Goal: Information Seeking & Learning: Learn about a topic

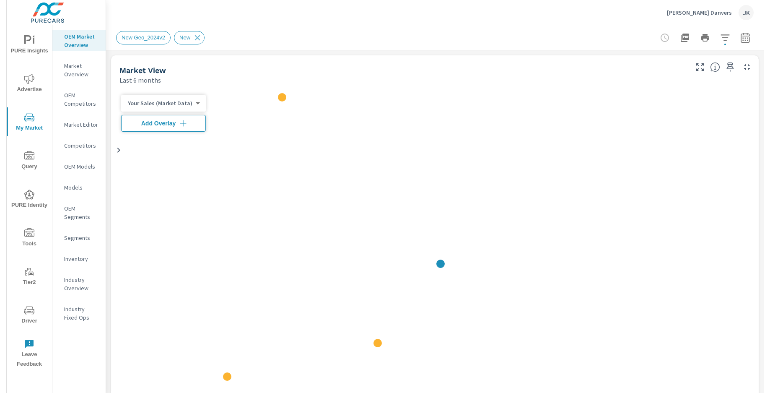
scroll to position [0, 0]
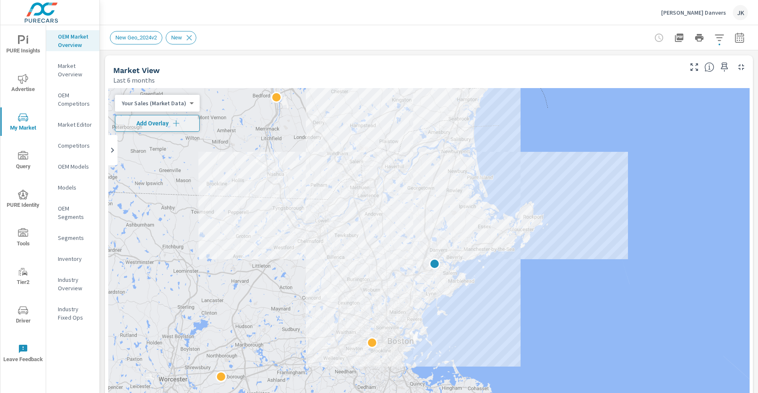
click at [21, 82] on icon "nav menu" at bounding box center [23, 79] width 10 height 10
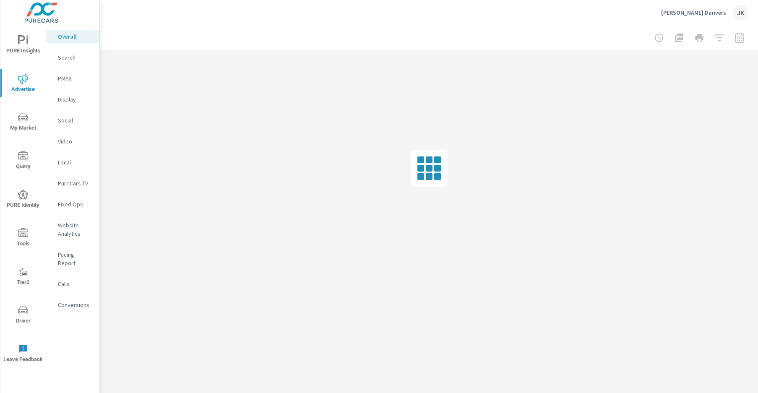
click at [22, 27] on div "PURE Insights Advertise My Market Query PURE Identity Tools Tier2 Driver Leave …" at bounding box center [22, 198] width 45 height 347
click at [21, 46] on span "PURE Insights" at bounding box center [23, 45] width 40 height 21
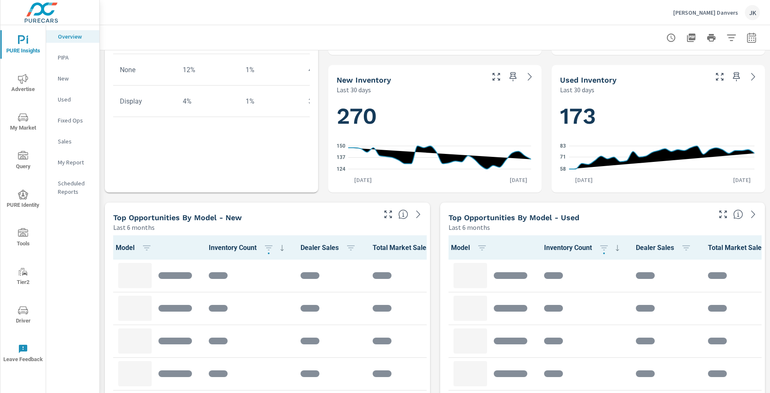
scroll to position [677, 0]
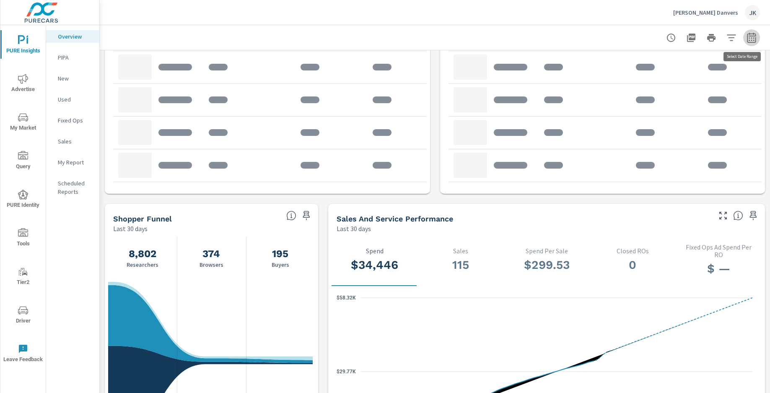
click at [747, 37] on icon "button" at bounding box center [752, 38] width 10 height 10
select select "Last 30 days"
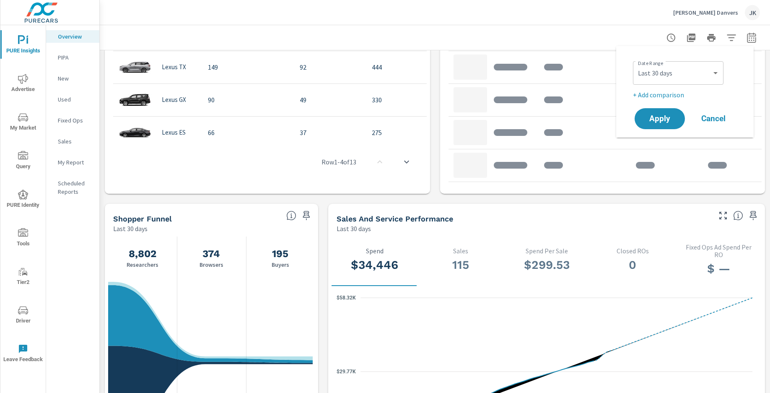
scroll to position [0, 0]
click at [666, 96] on p "+ Add comparison" at bounding box center [686, 95] width 107 height 10
select select "Previous period"
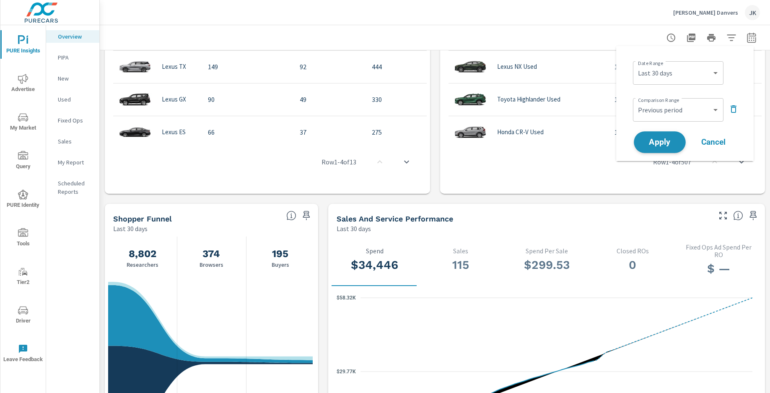
click at [662, 143] on span "Apply" at bounding box center [660, 142] width 34 height 8
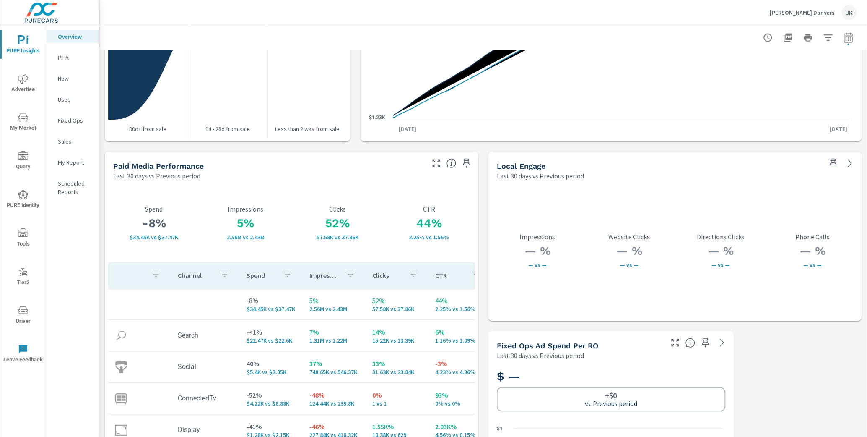
scroll to position [1408, 0]
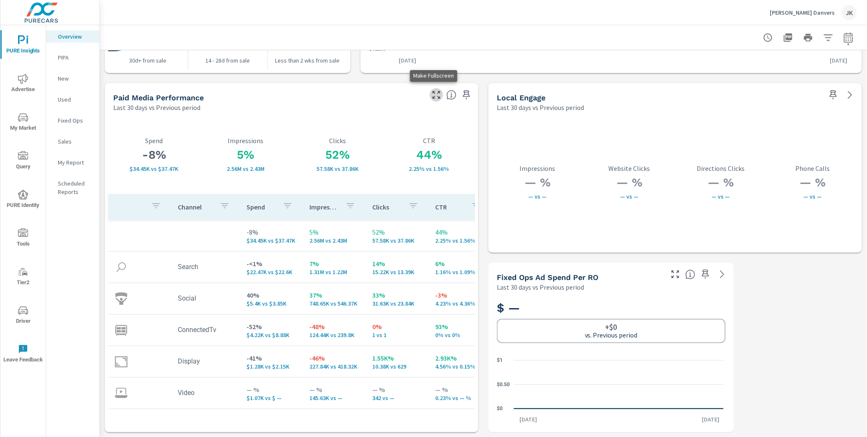
click at [432, 94] on icon "button" at bounding box center [437, 95] width 10 height 10
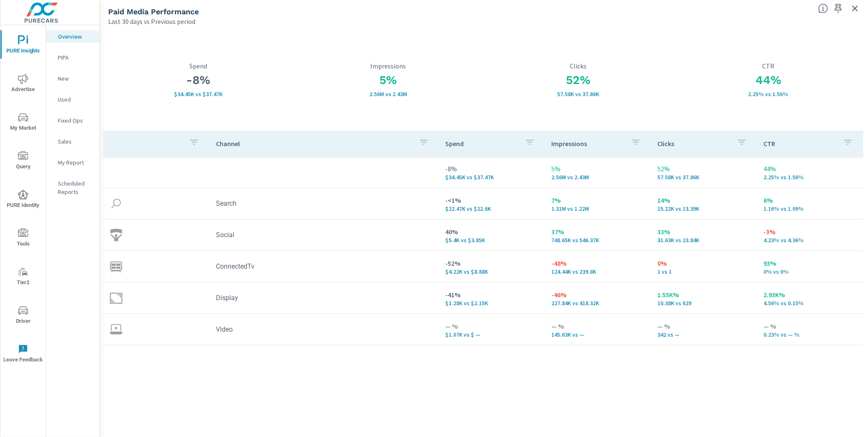
click at [16, 81] on span "Advertise" at bounding box center [23, 84] width 40 height 21
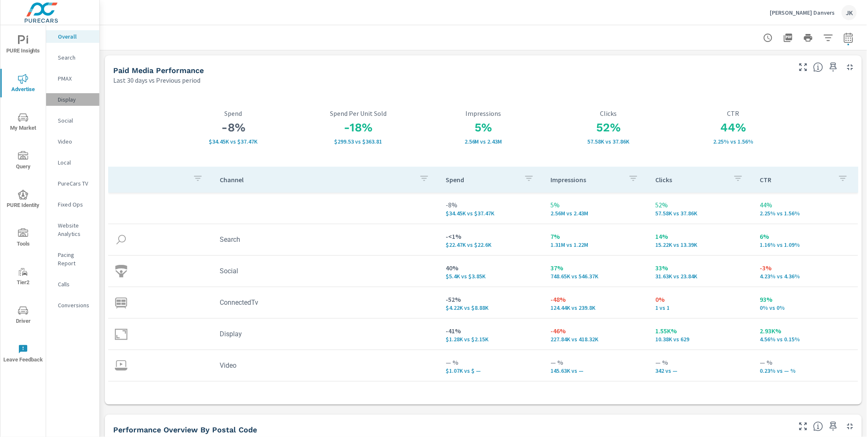
click at [64, 99] on p "Display" at bounding box center [75, 99] width 35 height 8
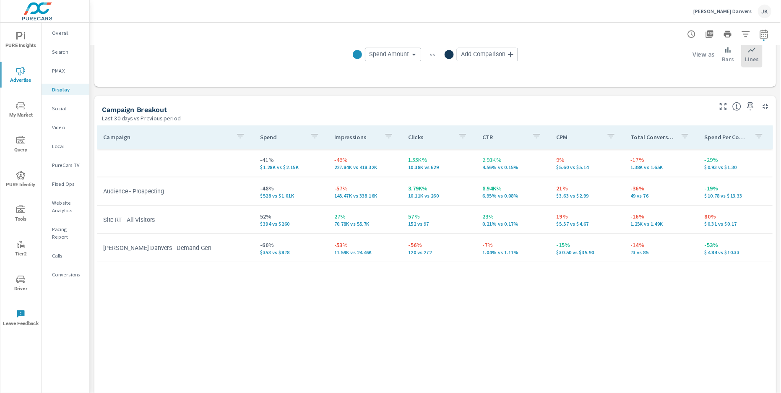
scroll to position [302, 0]
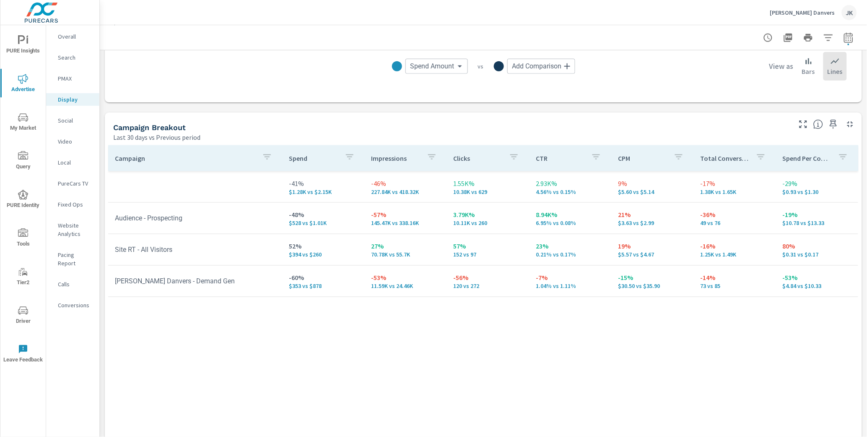
click at [757, 351] on div "Campaign Spend Impressions Clicks CTR CPM Total Conversions Spend Per Conversio…" at bounding box center [483, 295] width 751 height 300
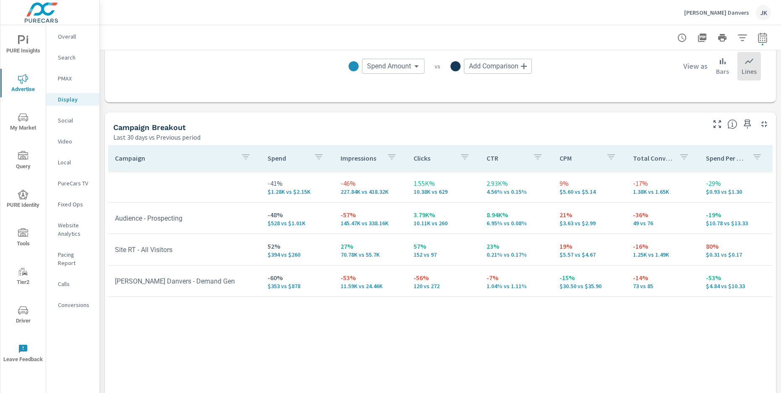
click at [68, 112] on nav "Overall Search PMAX Display Social Video Local PureCars TV Fixed Ops Website An…" at bounding box center [72, 174] width 53 height 298
click at [65, 124] on div "Social" at bounding box center [72, 120] width 53 height 13
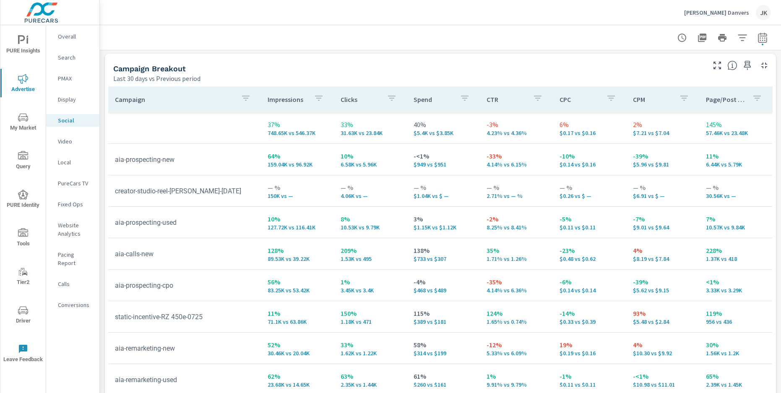
scroll to position [29, 0]
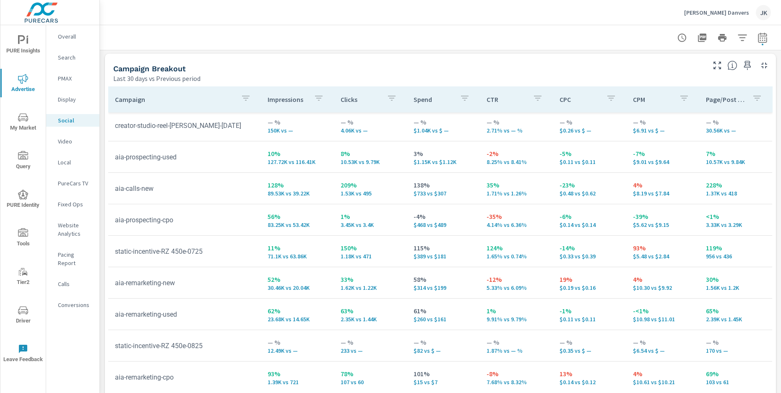
scroll to position [103, 0]
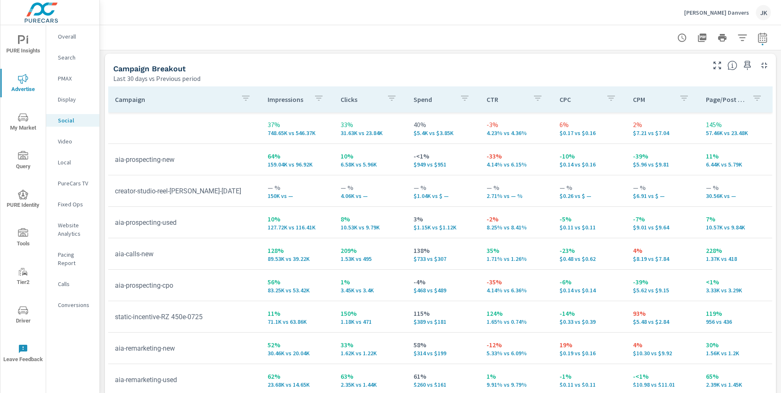
click at [101, 36] on div at bounding box center [440, 37] width 681 height 25
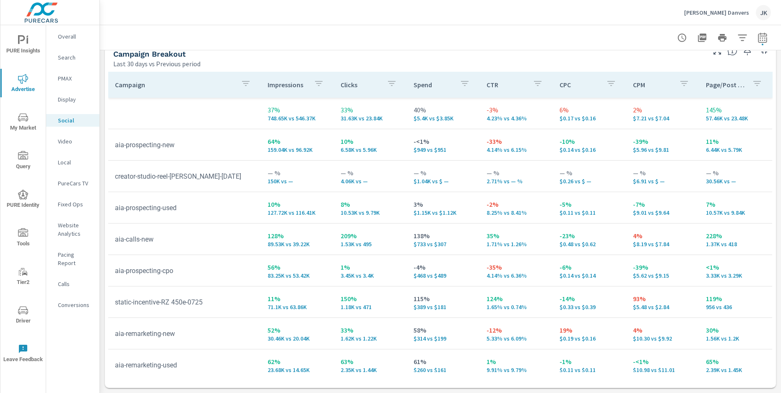
scroll to position [351, 0]
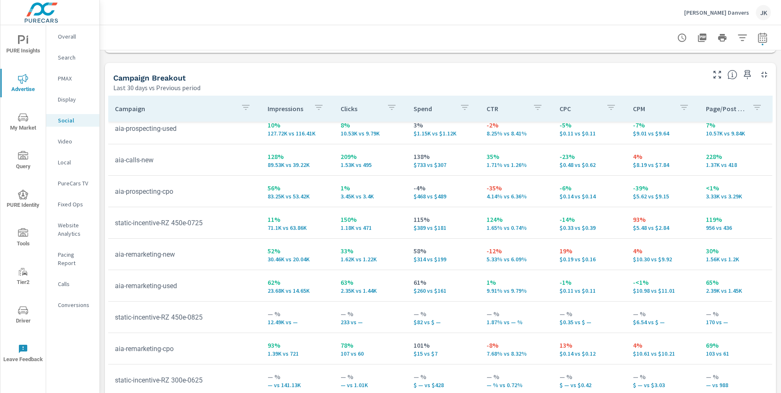
scroll to position [375, 0]
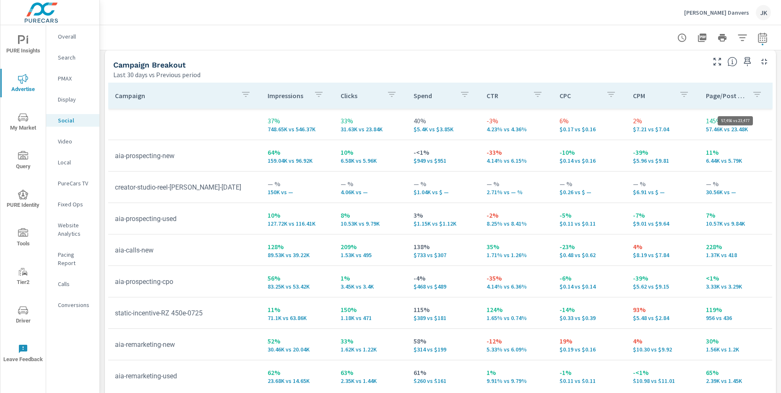
scroll to position [359, 0]
